Goal: Task Accomplishment & Management: Manage account settings

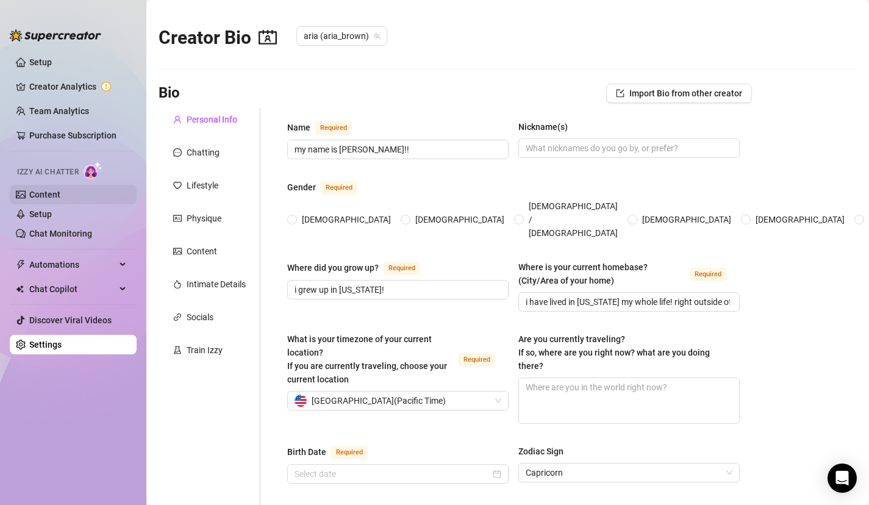
radio input "true"
type input "[DATE]"
click at [55, 196] on link "Content" at bounding box center [44, 195] width 31 height 10
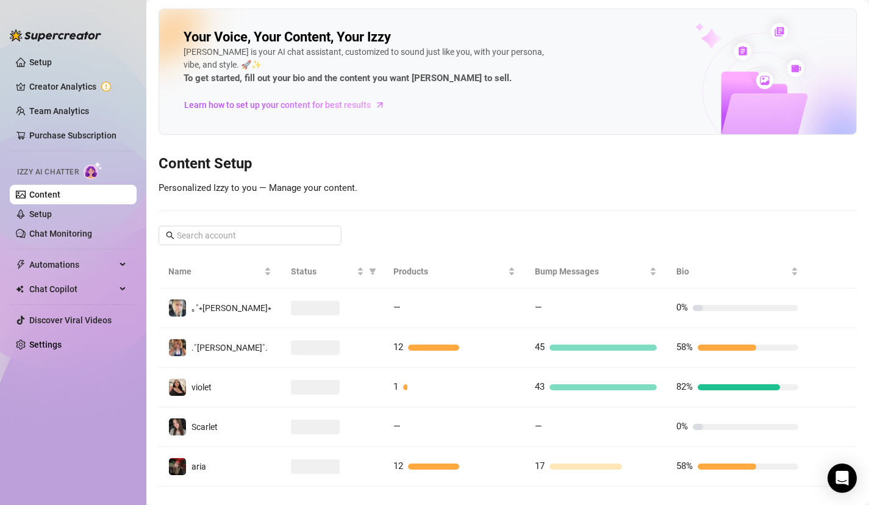
scroll to position [18, 0]
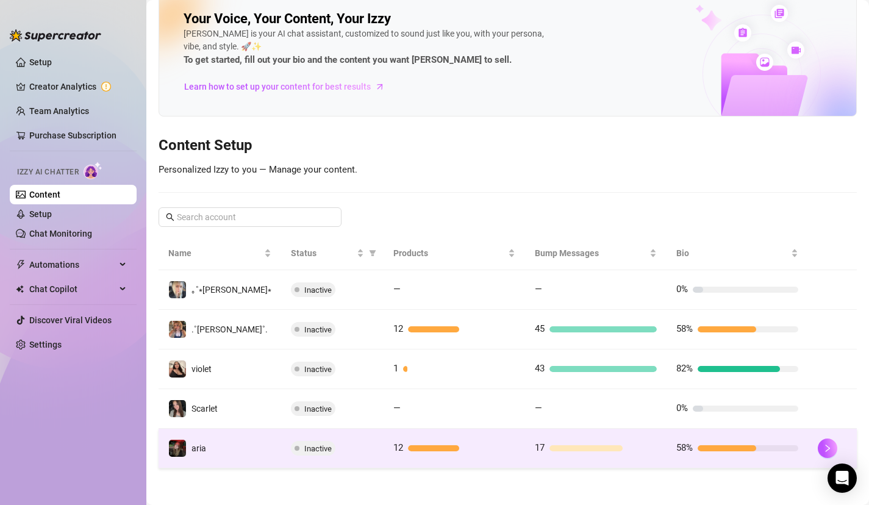
click at [341, 450] on div "Inactive" at bounding box center [332, 448] width 83 height 15
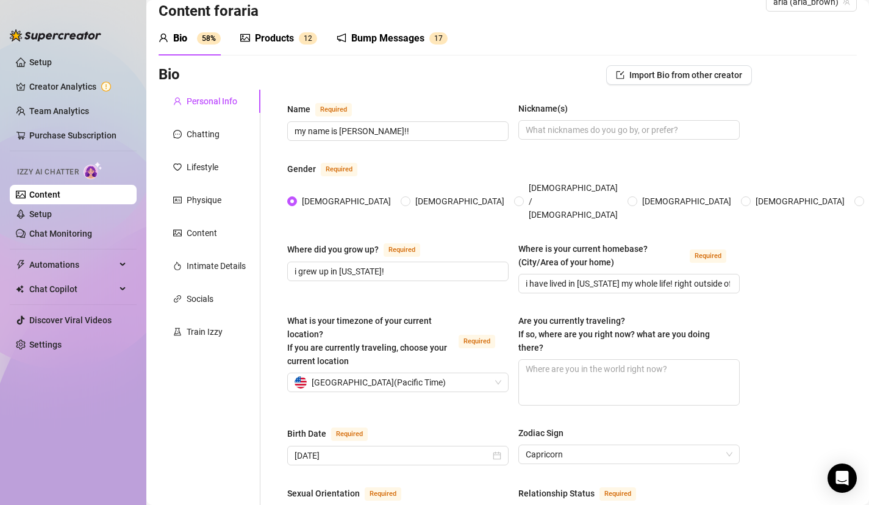
scroll to position [7, 0]
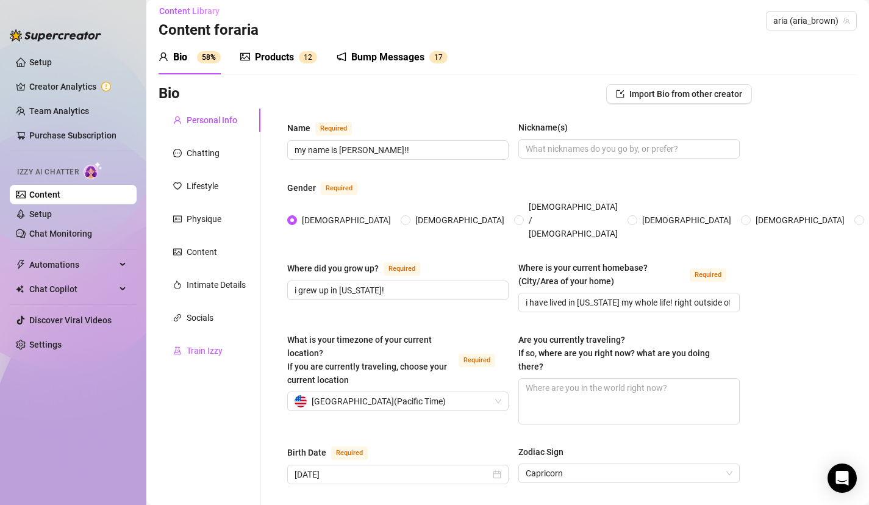
click at [206, 348] on div "Train Izzy" at bounding box center [205, 350] width 36 height 13
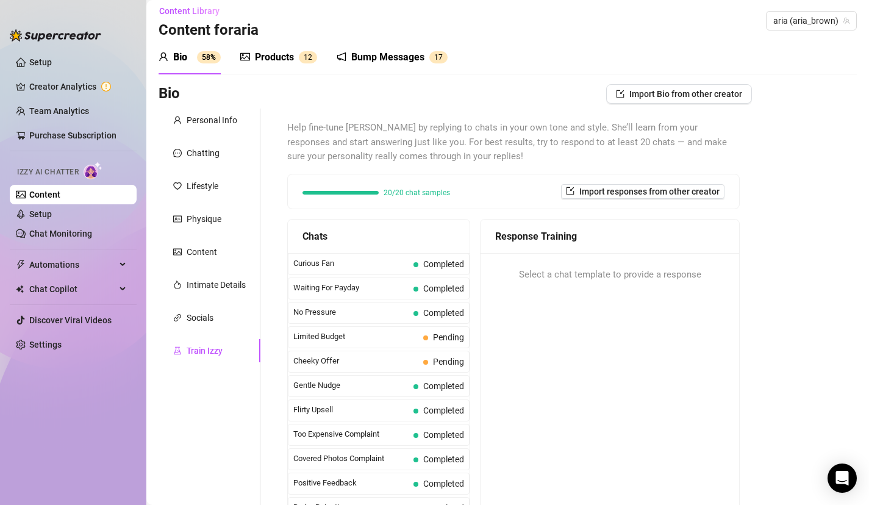
click at [298, 60] on div "Products 1 2" at bounding box center [278, 57] width 77 height 15
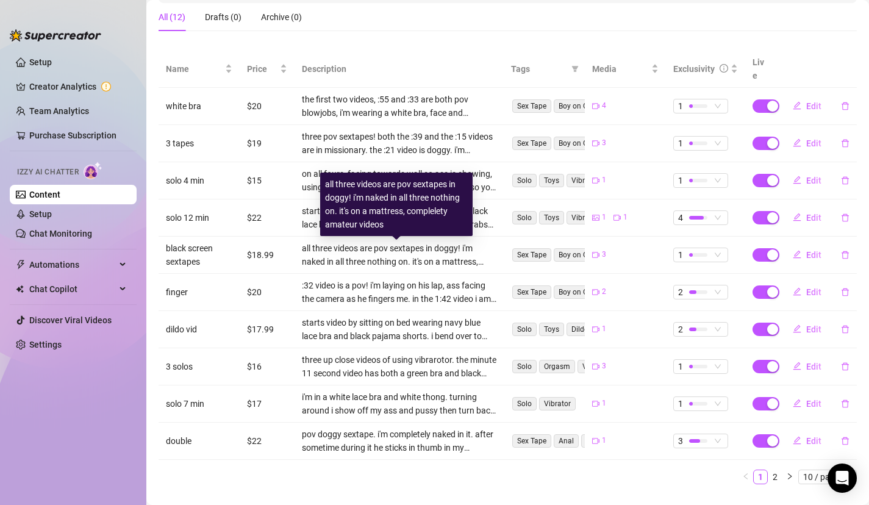
scroll to position [212, 0]
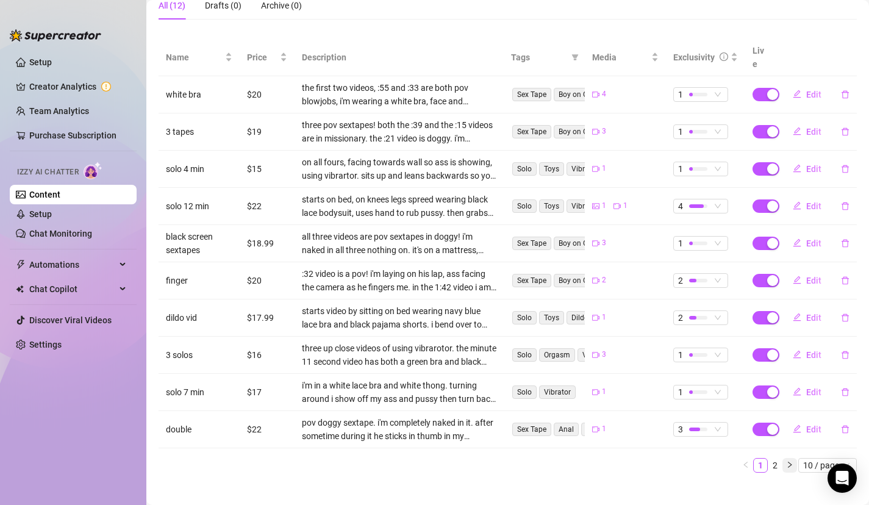
click at [786, 461] on icon "right" at bounding box center [789, 464] width 7 height 7
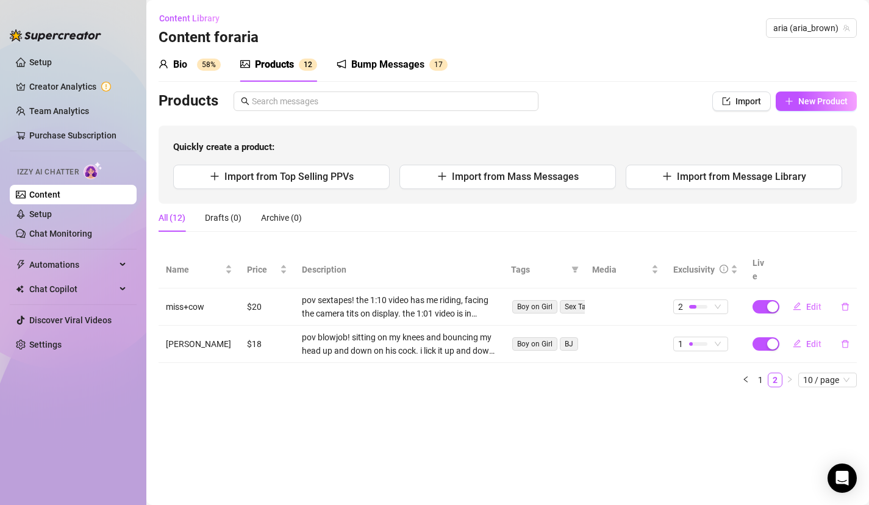
scroll to position [0, 0]
click at [746, 376] on icon "left" at bounding box center [746, 379] width 4 height 6
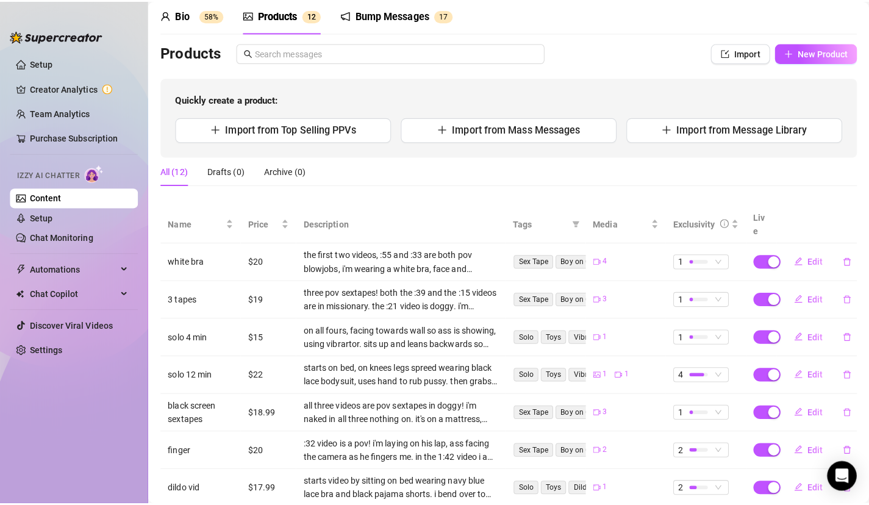
scroll to position [33, 0]
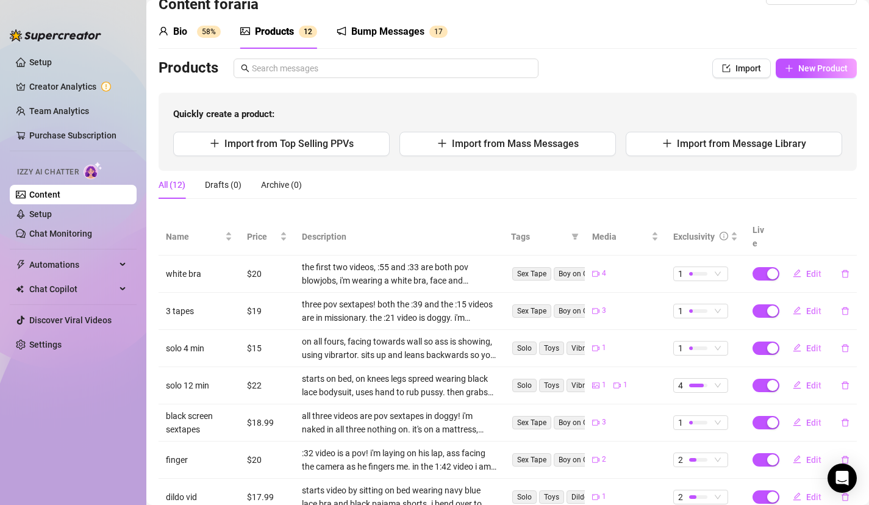
click at [403, 26] on div "Bump Messages" at bounding box center [387, 31] width 73 height 15
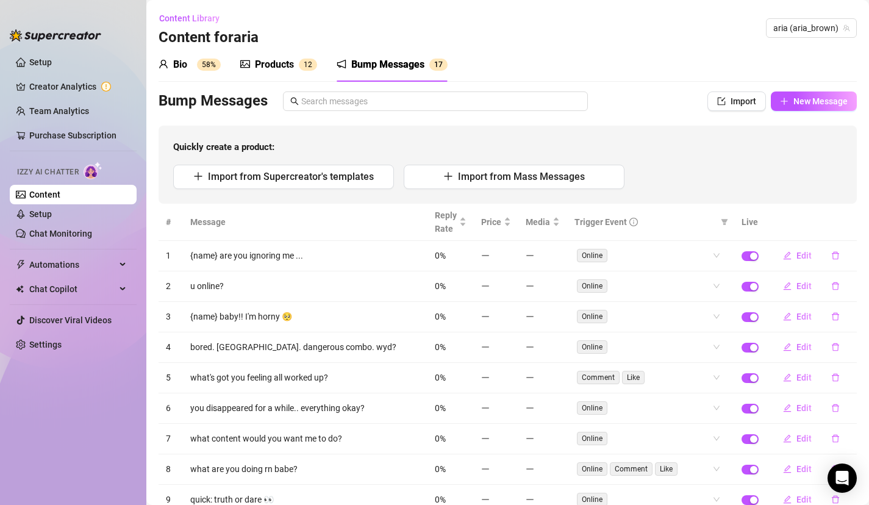
click at [201, 65] on sup "58%" at bounding box center [209, 65] width 24 height 12
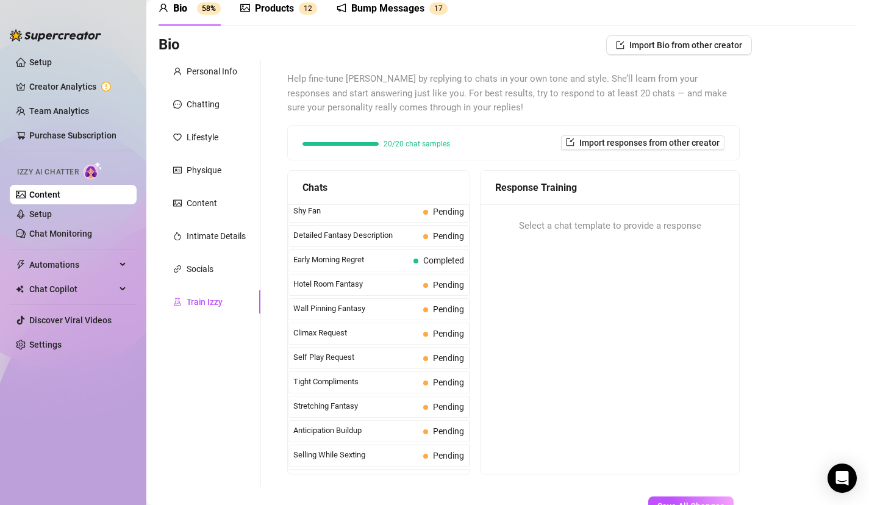
scroll to position [517, 0]
click at [203, 235] on div "Intimate Details" at bounding box center [216, 235] width 59 height 13
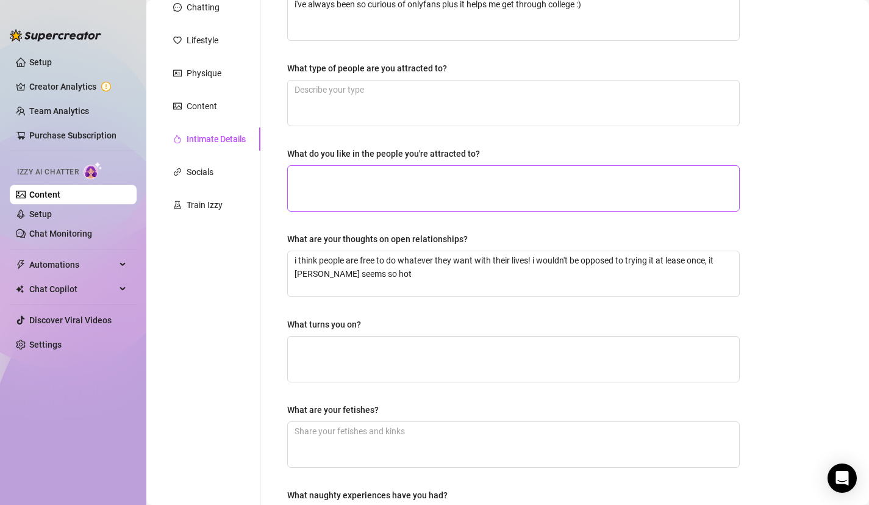
scroll to position [0, 0]
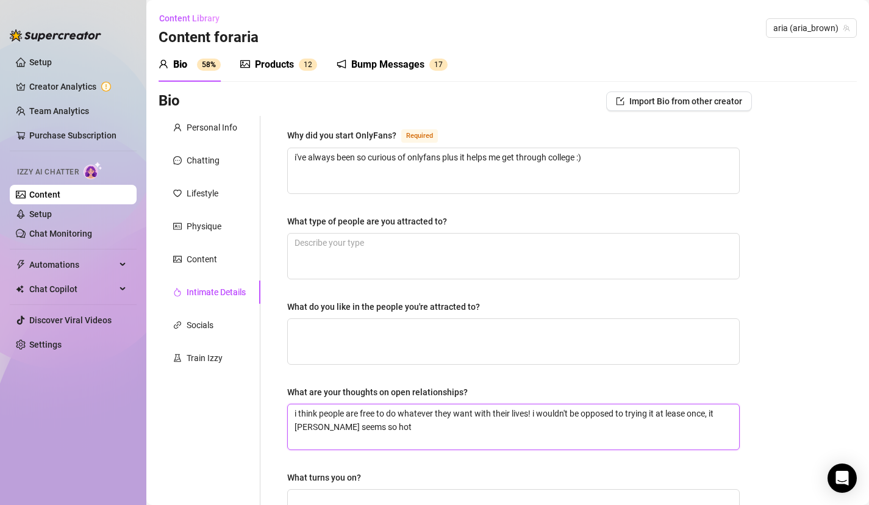
click at [687, 415] on textarea "i think people are free to do whatever they want with their lives! i wouldn't b…" at bounding box center [513, 426] width 451 height 45
type textarea "i think people are free to do whatever they want with their lives! i wouldn't b…"
